Goal: Find specific page/section: Find specific page/section

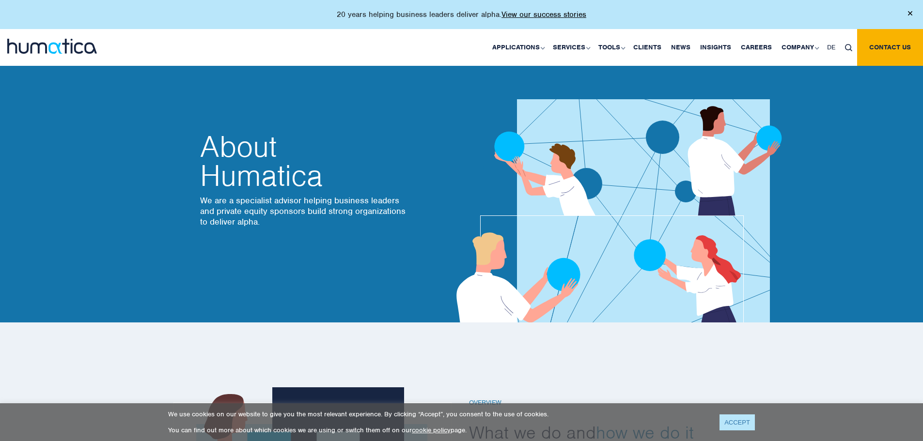
click at [736, 416] on link "ACCEPT" at bounding box center [736, 423] width 35 height 16
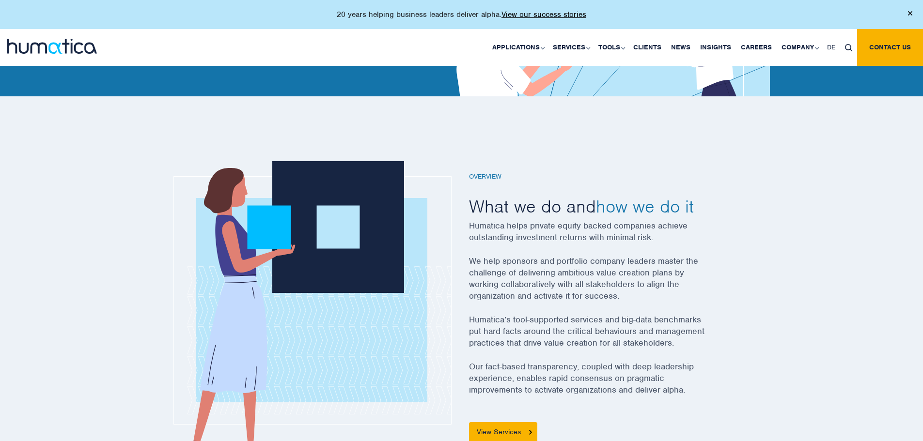
scroll to position [97, 0]
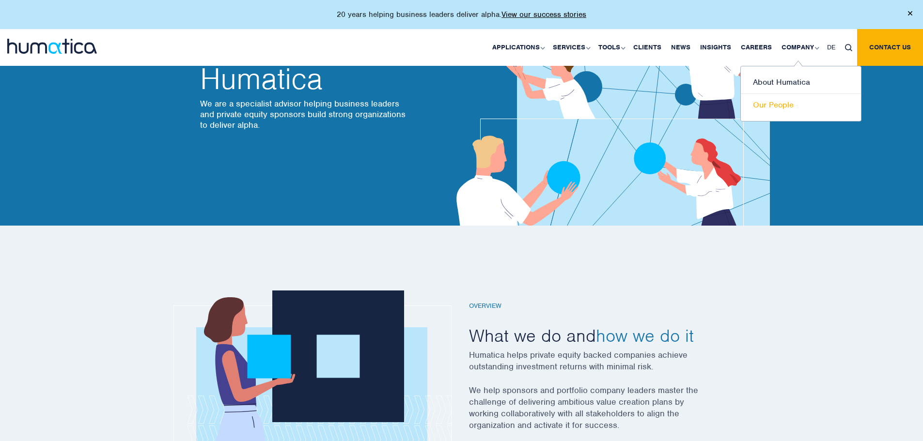
click at [779, 100] on link "Our People" at bounding box center [801, 105] width 120 height 22
